Goal: Transaction & Acquisition: Download file/media

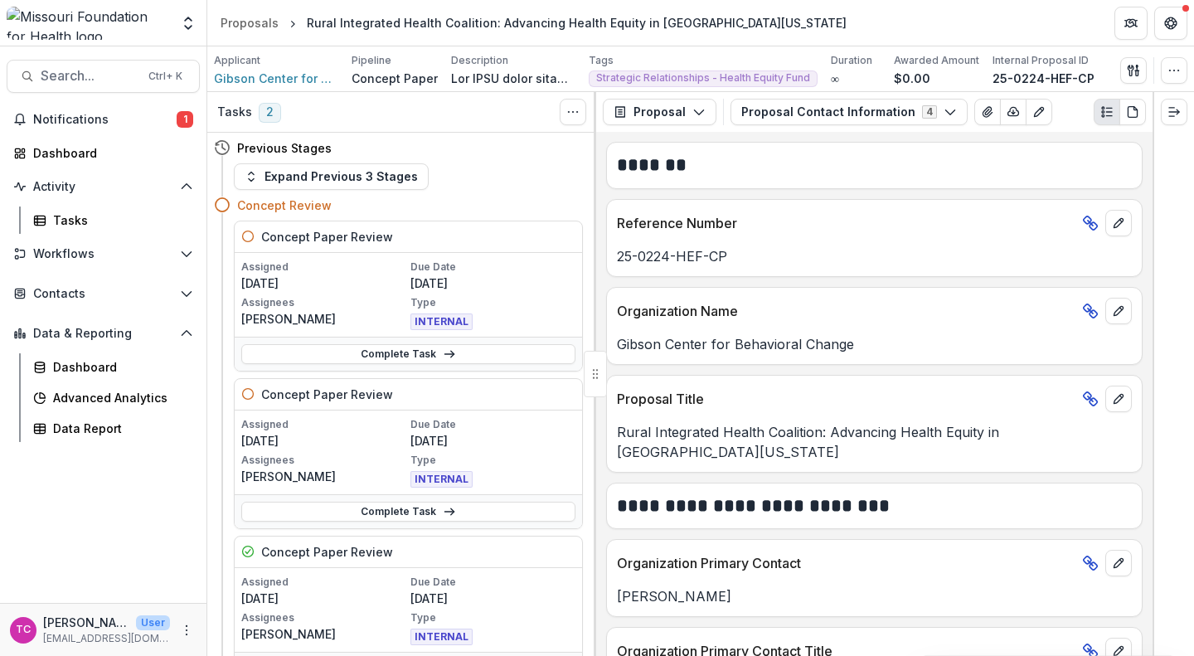
scroll to position [51, 0]
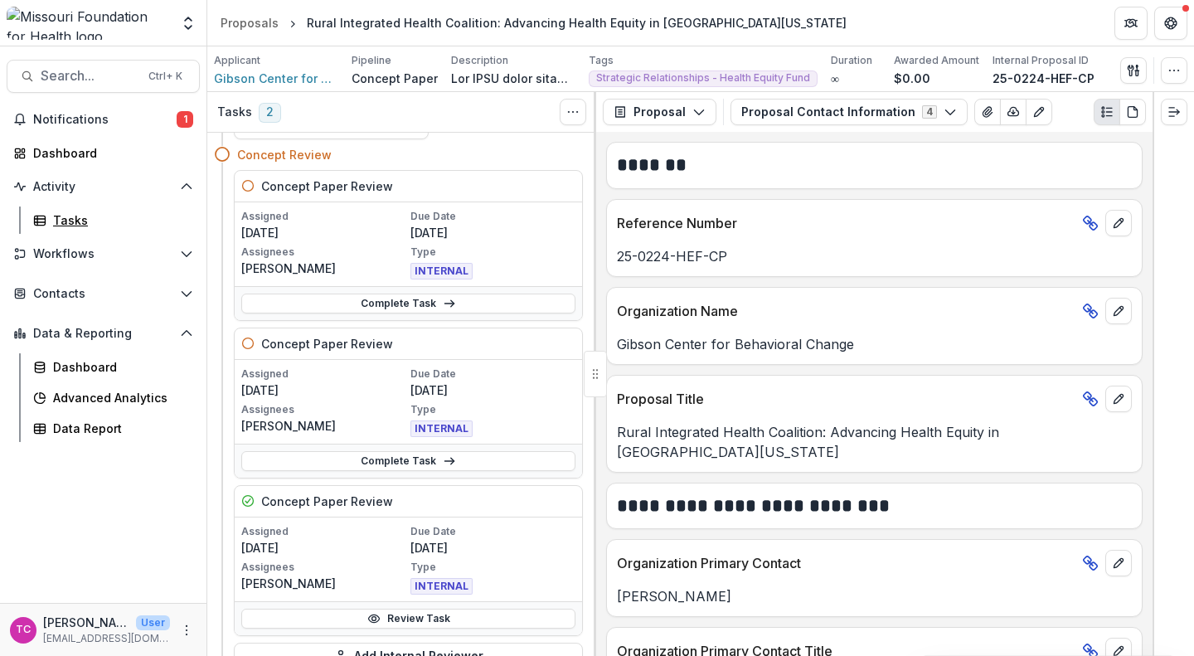
click at [74, 226] on div "Tasks" at bounding box center [120, 219] width 134 height 17
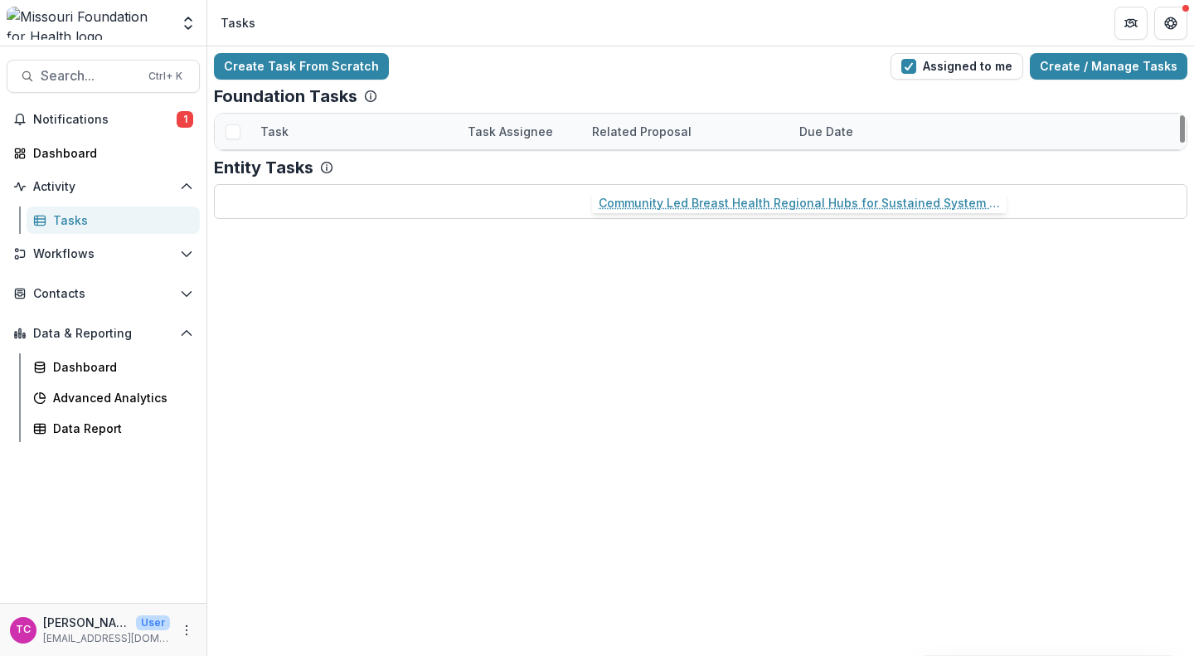
click at [644, 172] on link "Community Led Breast Health Regional Hubs for Sustained System Change" at bounding box center [685, 167] width 187 height 17
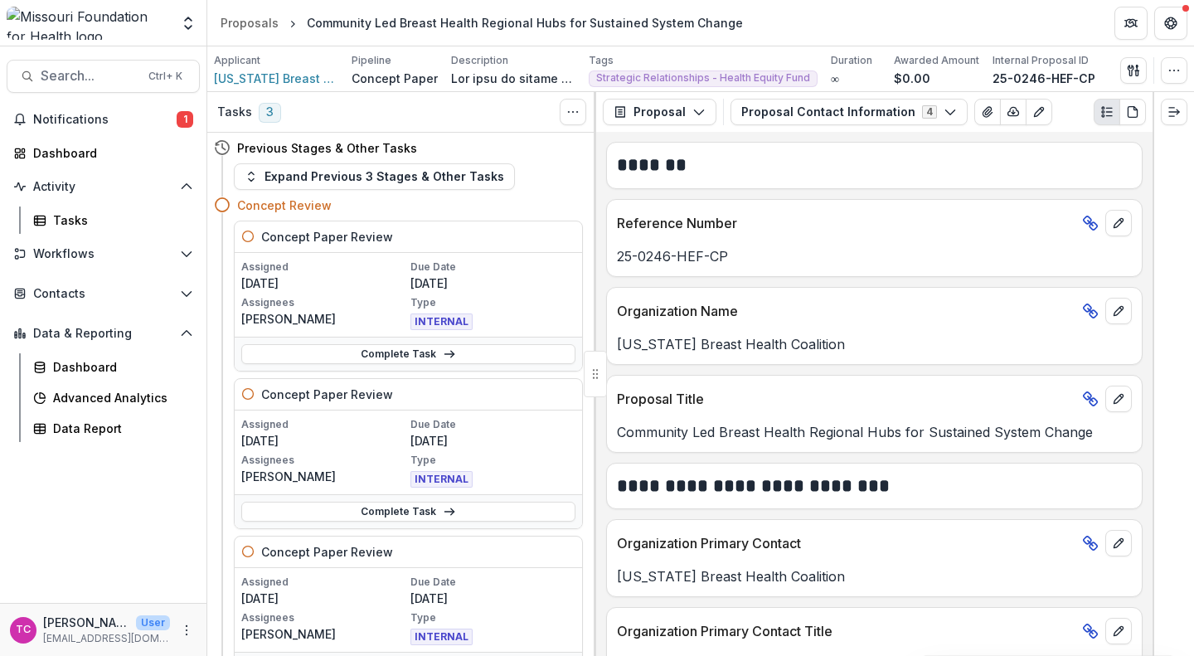
click at [770, 104] on button "Proposal Contact Information 4" at bounding box center [849, 112] width 237 height 27
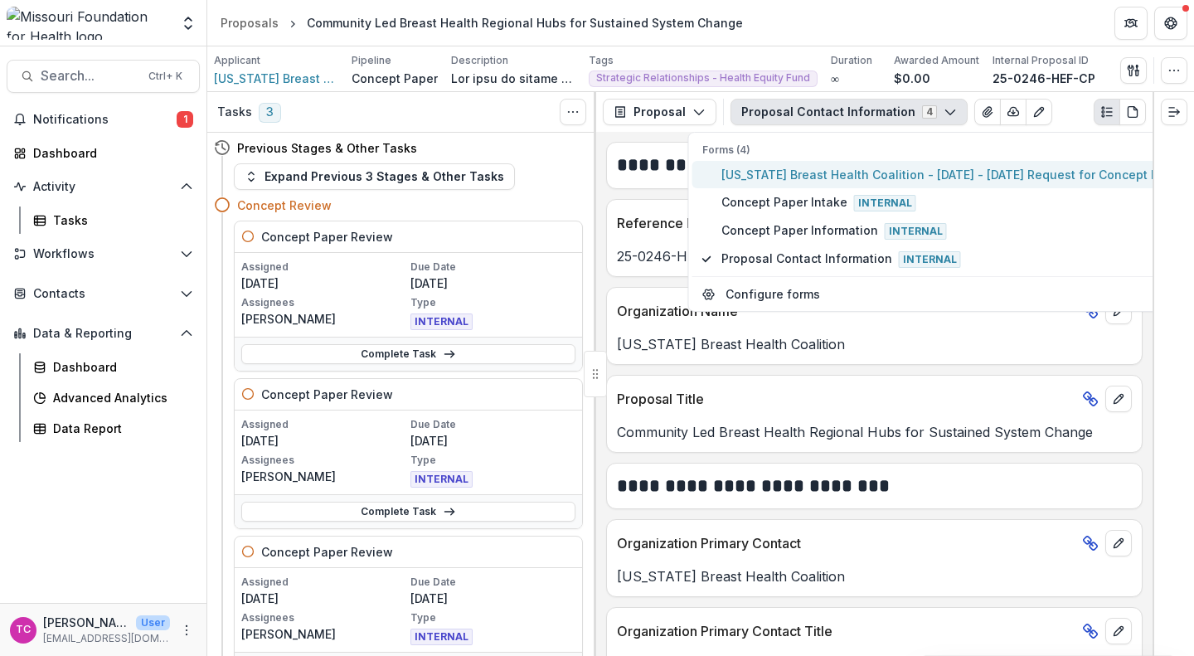
click at [756, 169] on span "[US_STATE] Breast Health Coalition - [DATE] - [DATE] Request for Concept Papers" at bounding box center [956, 174] width 470 height 17
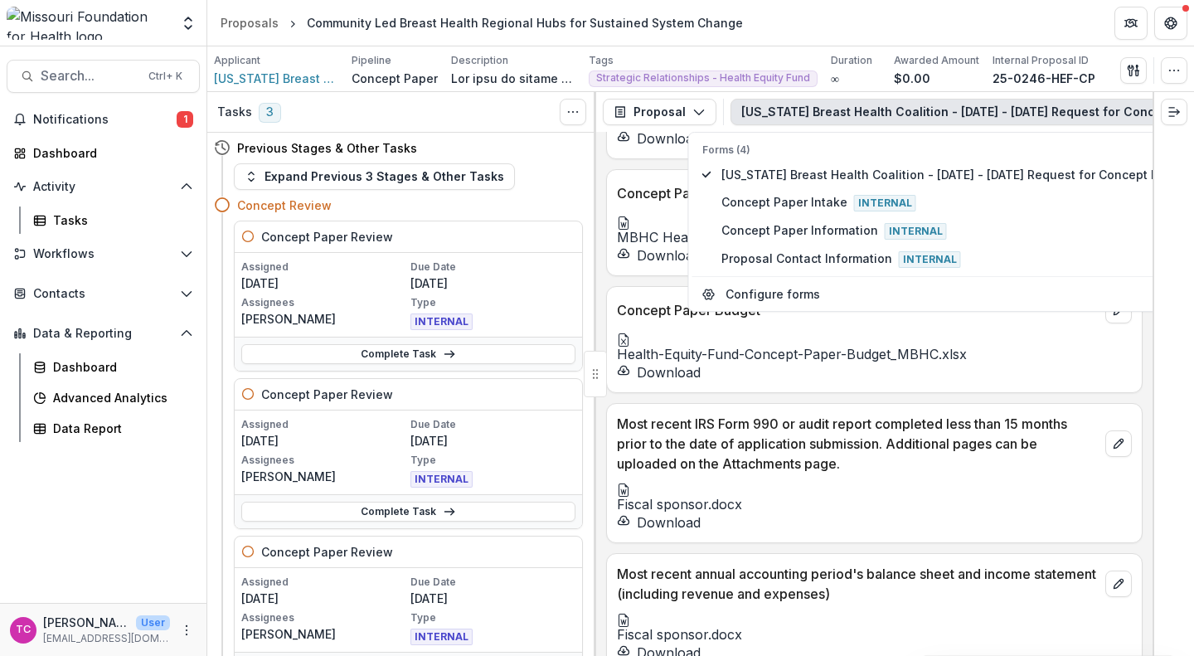
scroll to position [6086, 0]
click at [701, 265] on button "Download" at bounding box center [659, 255] width 84 height 20
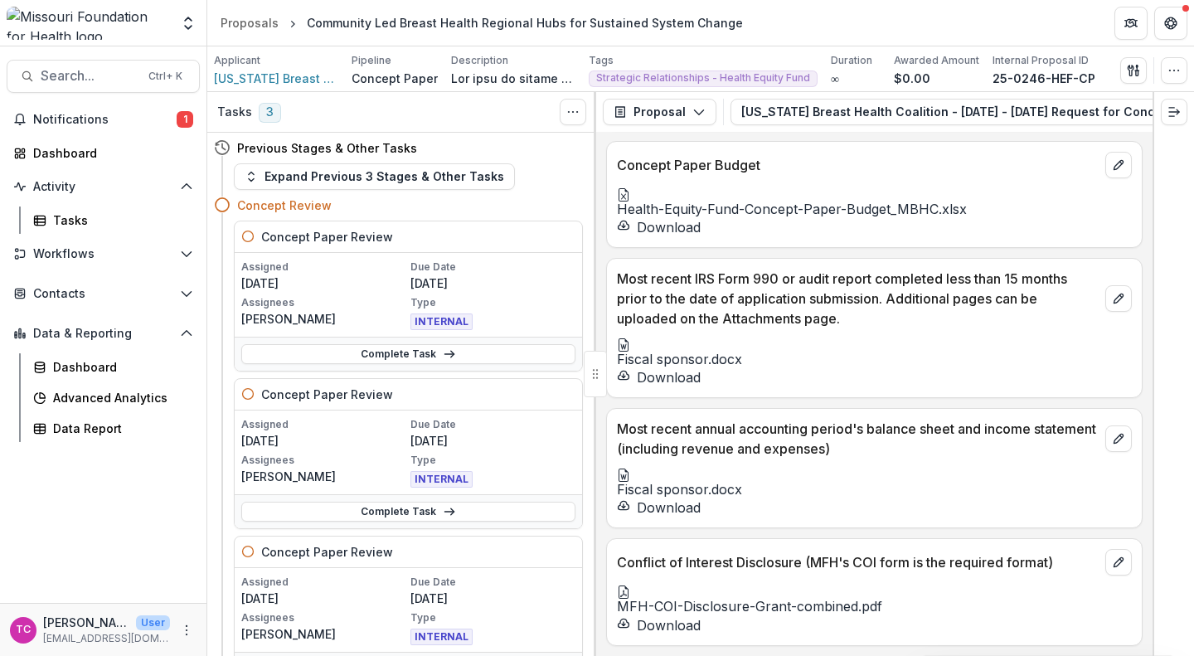
scroll to position [6267, 0]
click at [678, 237] on button "Download" at bounding box center [659, 227] width 84 height 20
click at [779, 237] on div "Health-Equity-Fund-Concept-Paper-Budget_MBHC.xlsx Download" at bounding box center [874, 207] width 535 height 59
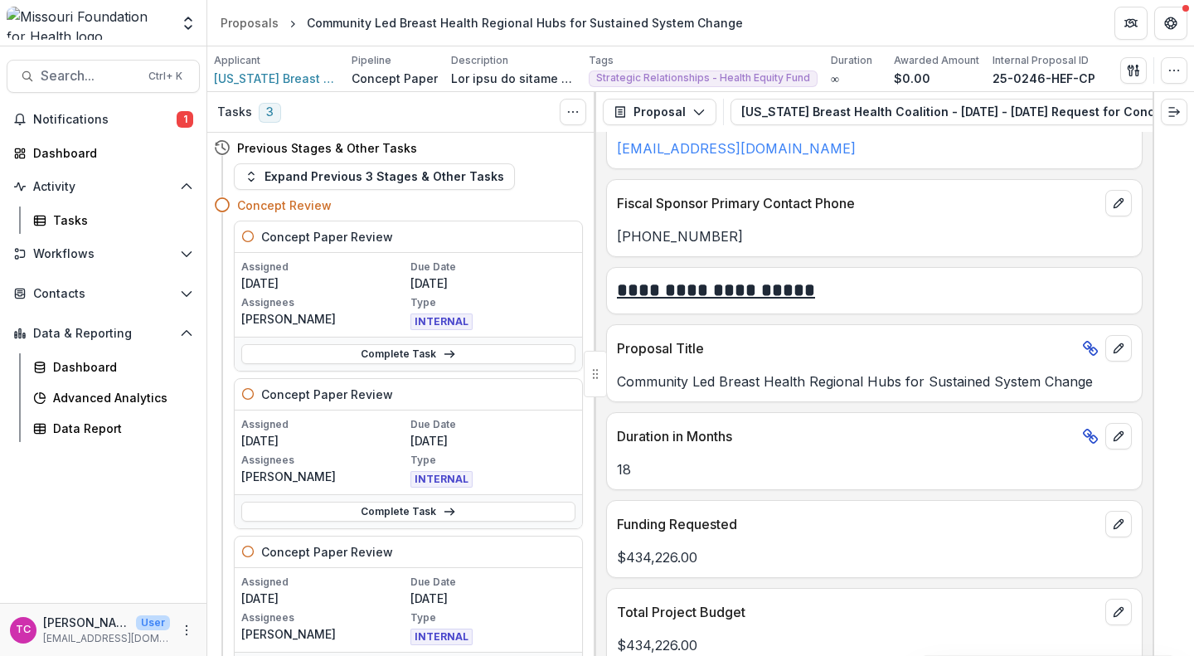
scroll to position [4664, 0]
